Goal: Obtain resource: Obtain resource

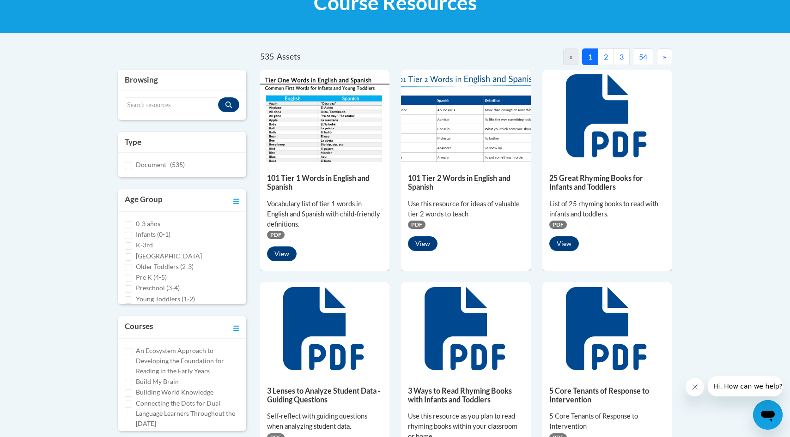
scroll to position [285, 0]
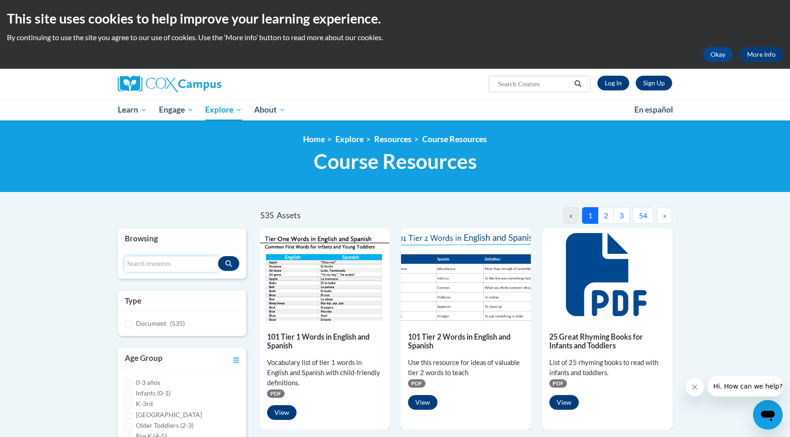
click at [200, 258] on input "Search resources" at bounding box center [171, 264] width 93 height 16
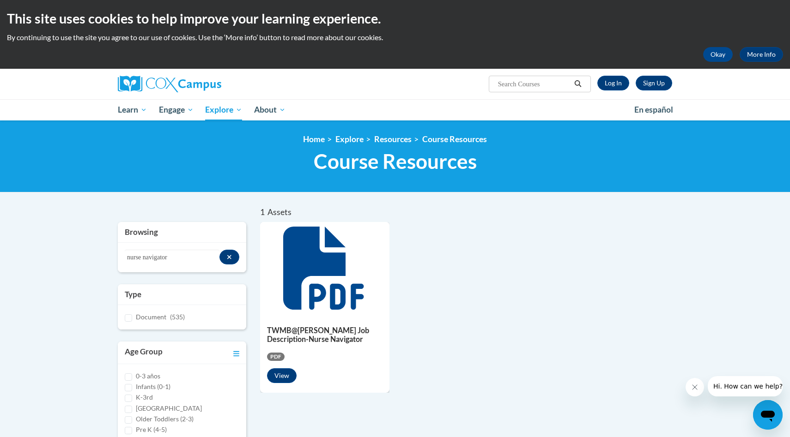
click at [358, 335] on h5 "TWMB@[PERSON_NAME] Job Description-Nurse Navigator" at bounding box center [325, 335] width 116 height 18
click at [293, 373] on button "View" at bounding box center [282, 375] width 30 height 15
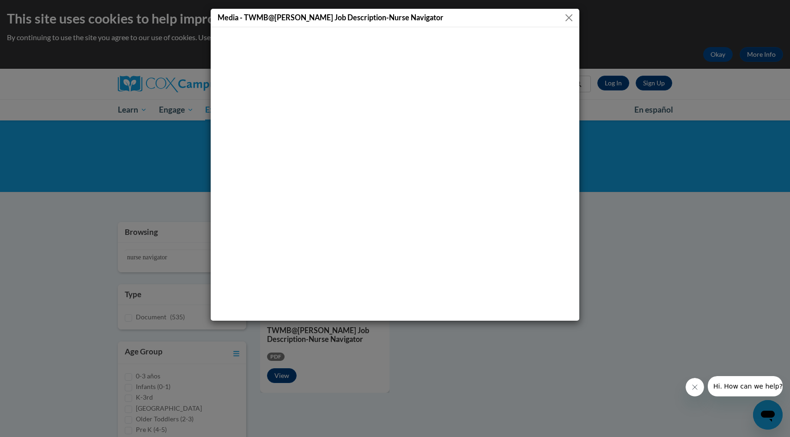
click at [349, 17] on h5 "Media - TWMB@Grady Job Description-Nurse Navigator" at bounding box center [330, 17] width 226 height 11
drag, startPoint x: 479, startPoint y: 22, endPoint x: 565, endPoint y: 2, distance: 88.0
click at [566, 2] on div "Media - TWMB@Grady Job Description-Nurse Navigator" at bounding box center [395, 218] width 790 height 437
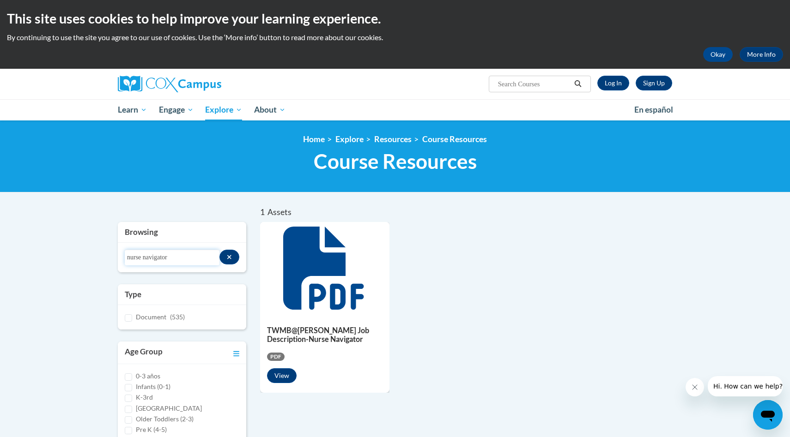
click at [180, 255] on input "nurse navigator" at bounding box center [172, 258] width 95 height 16
drag, startPoint x: 186, startPoint y: 255, endPoint x: 67, endPoint y: 254, distance: 118.7
click at [67, 255] on body "This site uses cookies to help improve your learning experience. By continuing …" at bounding box center [395, 407] width 790 height 814
click at [283, 377] on button "View" at bounding box center [282, 375] width 30 height 15
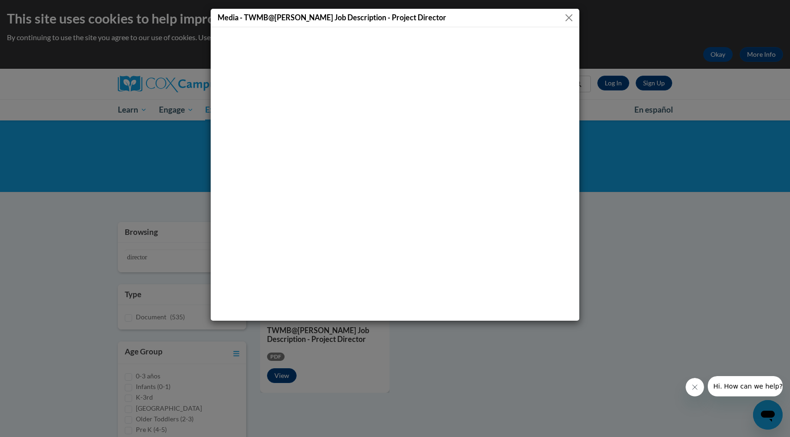
click at [572, 16] on button "Close" at bounding box center [569, 18] width 12 height 12
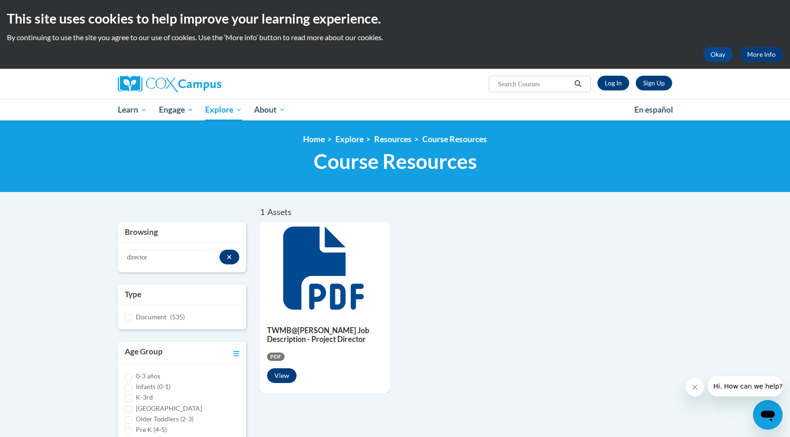
click at [264, 352] on div "TWMB@Grady Job Description - Project Director PDF View" at bounding box center [325, 352] width 130 height 76
click at [270, 352] on div "PDF" at bounding box center [325, 356] width 116 height 10
click at [272, 355] on span "PDF" at bounding box center [276, 357] width 18 height 8
click at [275, 355] on span "PDF" at bounding box center [276, 357] width 18 height 8
click at [275, 368] on button "View" at bounding box center [282, 375] width 30 height 15
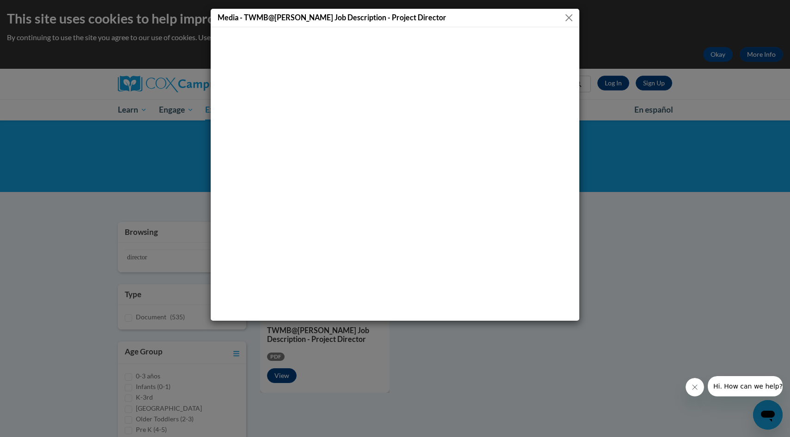
click at [308, 20] on h5 "Media - TWMB@Grady Job Description - Project Director" at bounding box center [331, 17] width 229 height 11
click at [568, 15] on button "Close" at bounding box center [569, 18] width 12 height 12
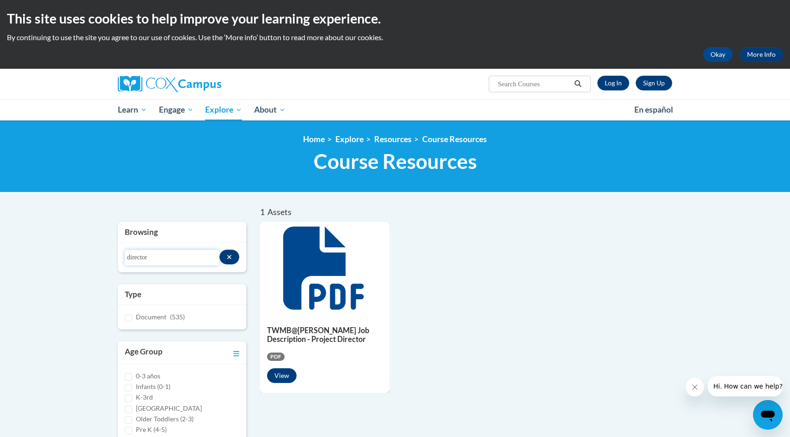
drag, startPoint x: 150, startPoint y: 259, endPoint x: 104, endPoint y: 260, distance: 45.7
click at [104, 260] on div "1 Assets « 1 » Browsing Search resources director Type Document (535)" at bounding box center [395, 401] width 582 height 388
type input "nurse"
click at [281, 377] on button "View" at bounding box center [282, 375] width 30 height 15
